Goal: Task Accomplishment & Management: Manage account settings

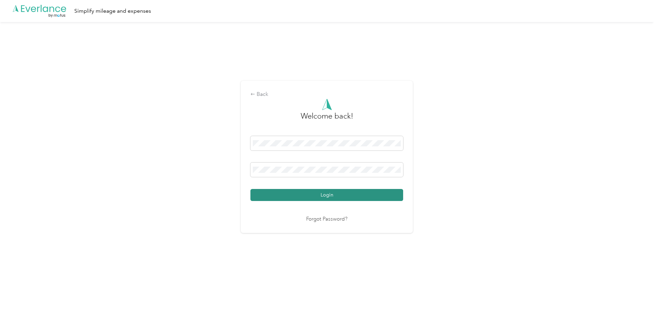
click at [306, 196] on button "Login" at bounding box center [326, 195] width 153 height 12
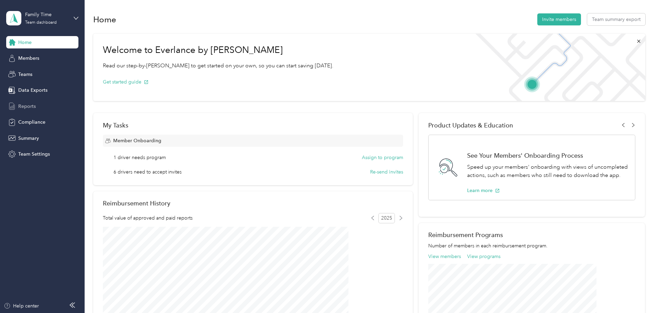
click at [25, 107] on span "Reports" at bounding box center [27, 106] width 18 height 7
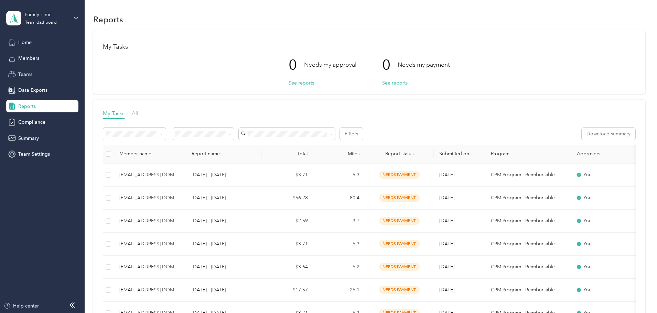
click at [309, 231] on span "[EMAIL_ADDRESS][DOMAIN_NAME]" at bounding box center [329, 231] width 81 height 6
click at [581, 135] on button "Download summary" at bounding box center [608, 134] width 54 height 12
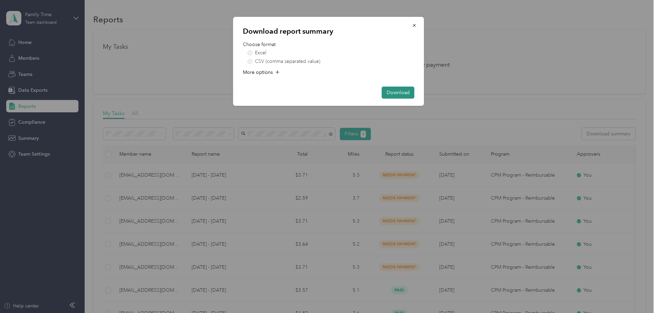
click at [396, 91] on button "Download" at bounding box center [398, 93] width 33 height 12
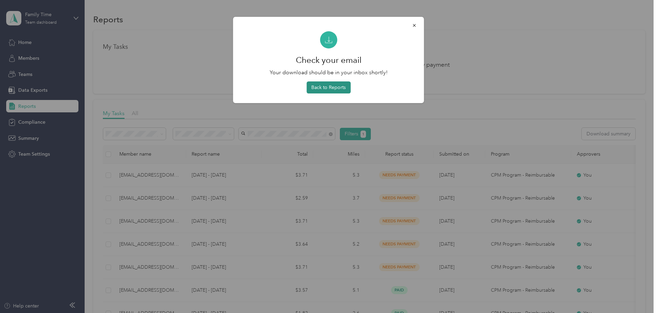
click at [341, 89] on button "Back to Reports" at bounding box center [328, 87] width 44 height 12
